Goal: Task Accomplishment & Management: Use online tool/utility

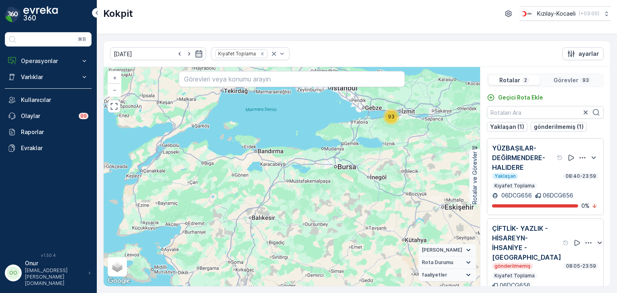
click at [580, 157] on icon "button" at bounding box center [583, 157] width 6 height 1
click at [562, 192] on div "Sil" at bounding box center [572, 195] width 70 height 11
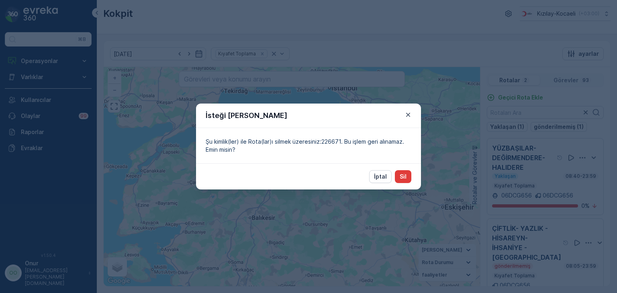
click at [409, 180] on button "Sil" at bounding box center [403, 176] width 16 height 13
